Goal: Information Seeking & Learning: Learn about a topic

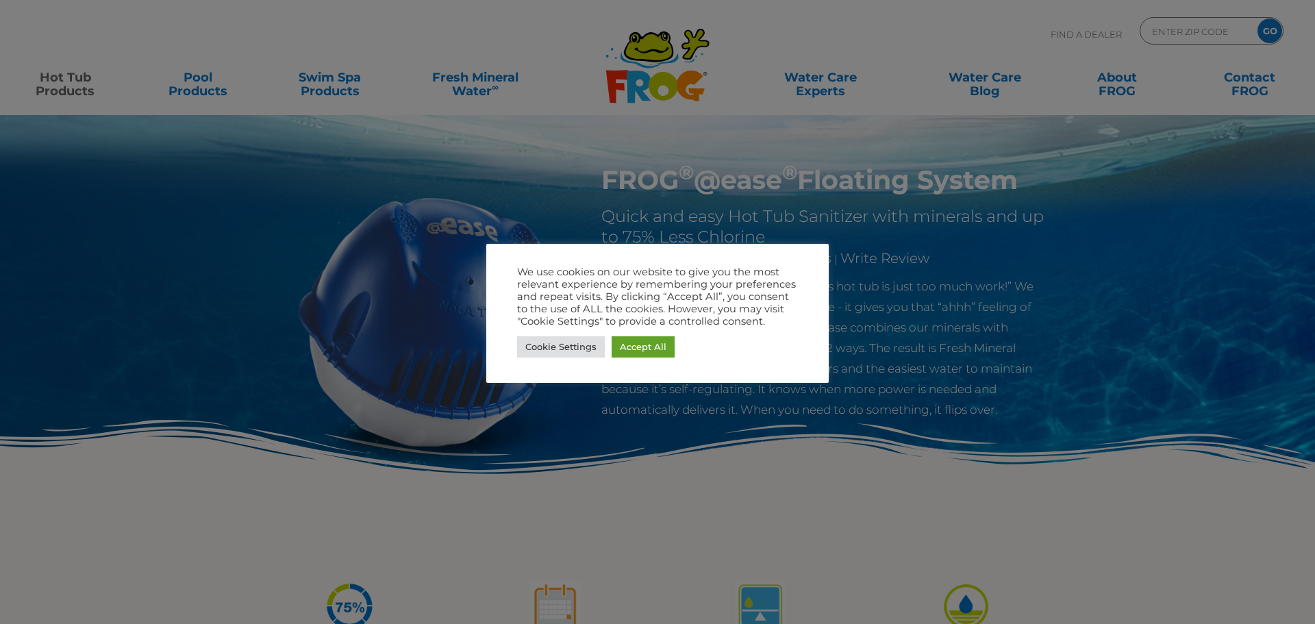
drag, startPoint x: 644, startPoint y: 357, endPoint x: 473, endPoint y: 305, distance: 178.9
click at [644, 357] on div "Cookie Settings Accept All" at bounding box center [657, 347] width 281 height 28
click at [636, 349] on link "Accept All" at bounding box center [643, 346] width 63 height 21
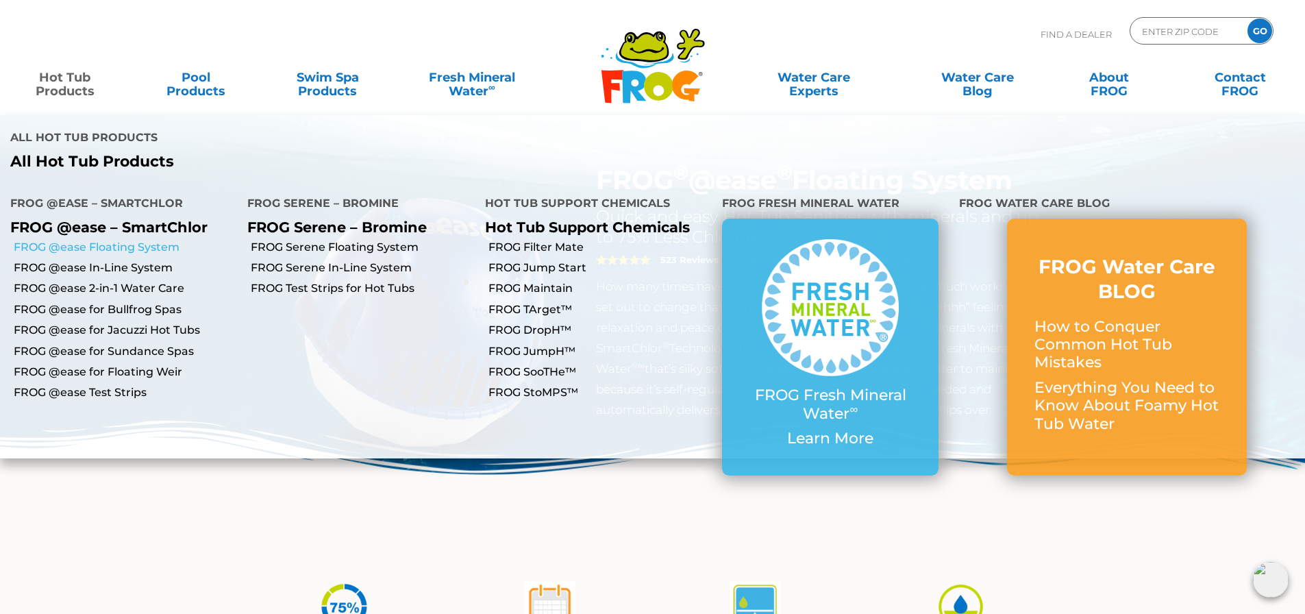
click at [123, 240] on link "FROG @ease Floating System" at bounding box center [125, 247] width 223 height 15
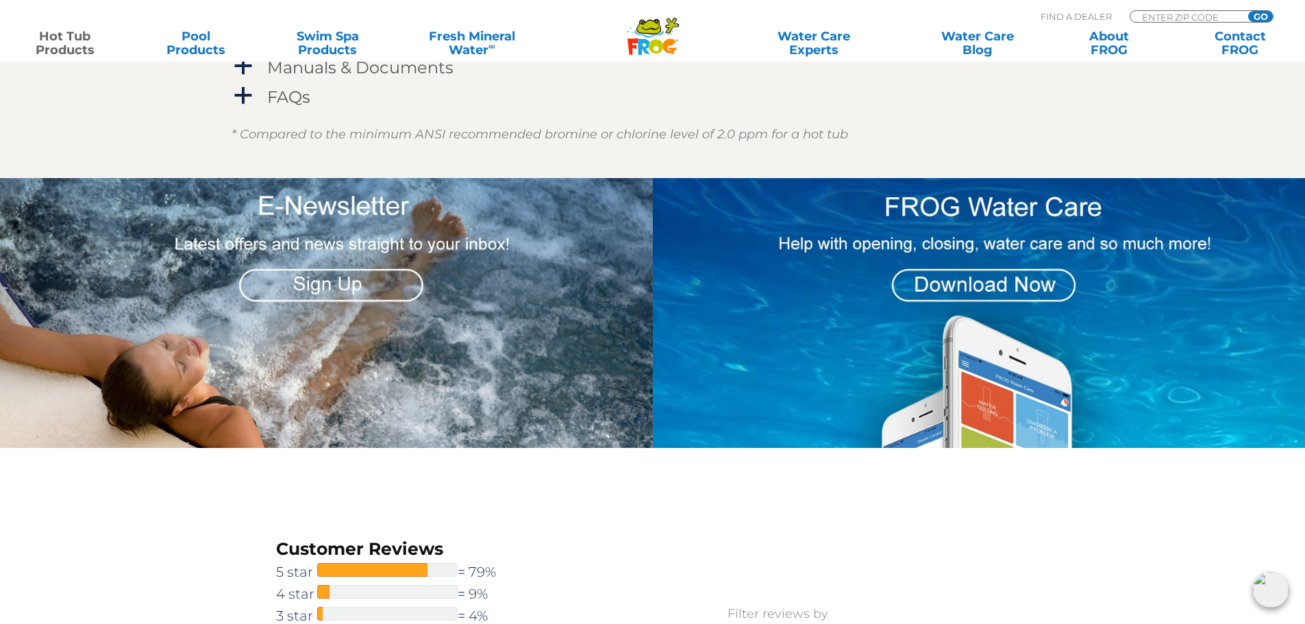
scroll to position [1712, 0]
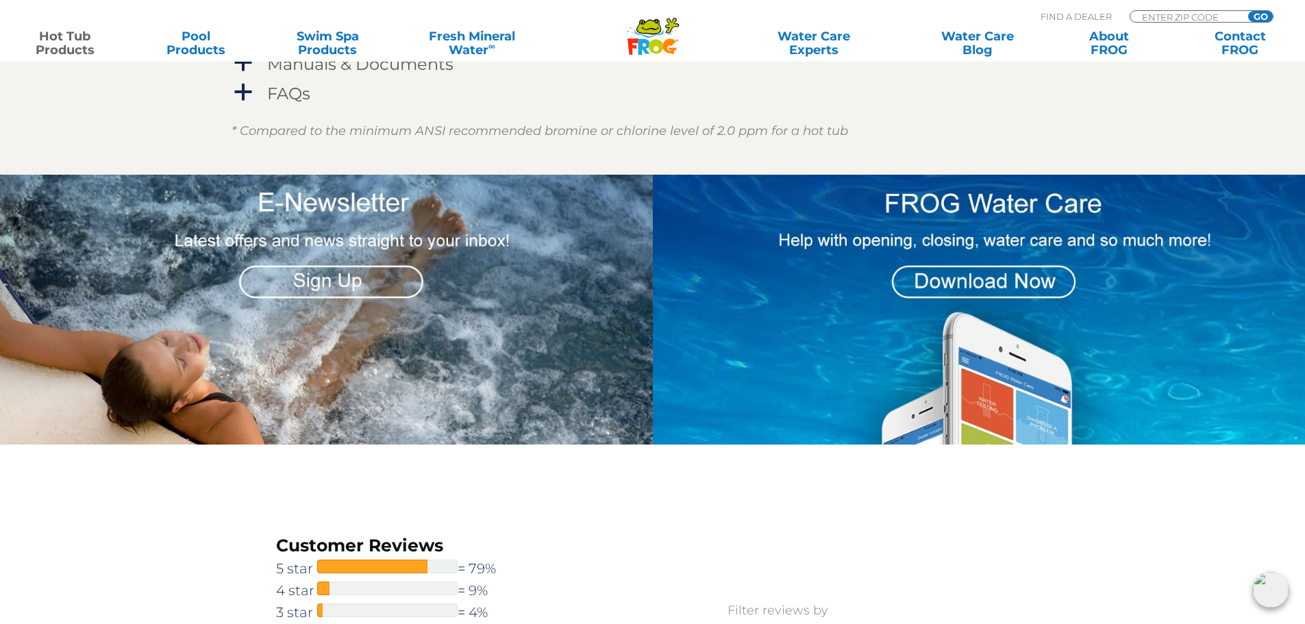
click at [1038, 269] on img at bounding box center [979, 310] width 653 height 270
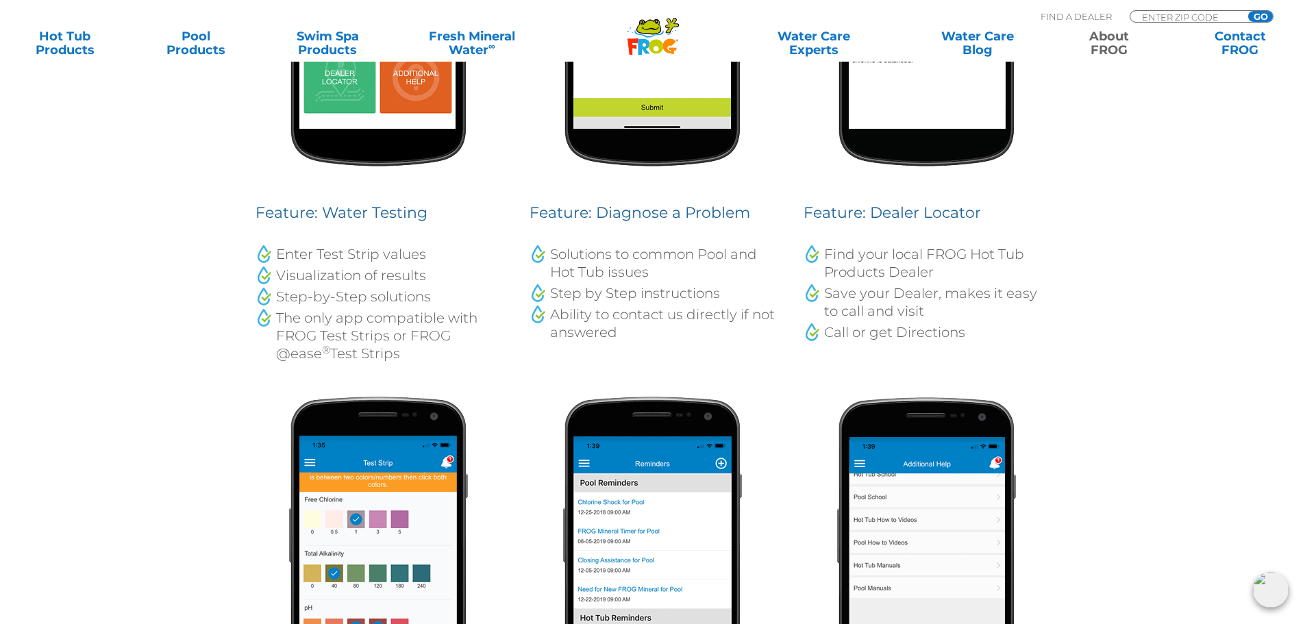
scroll to position [959, 0]
